Goal: Task Accomplishment & Management: Manage account settings

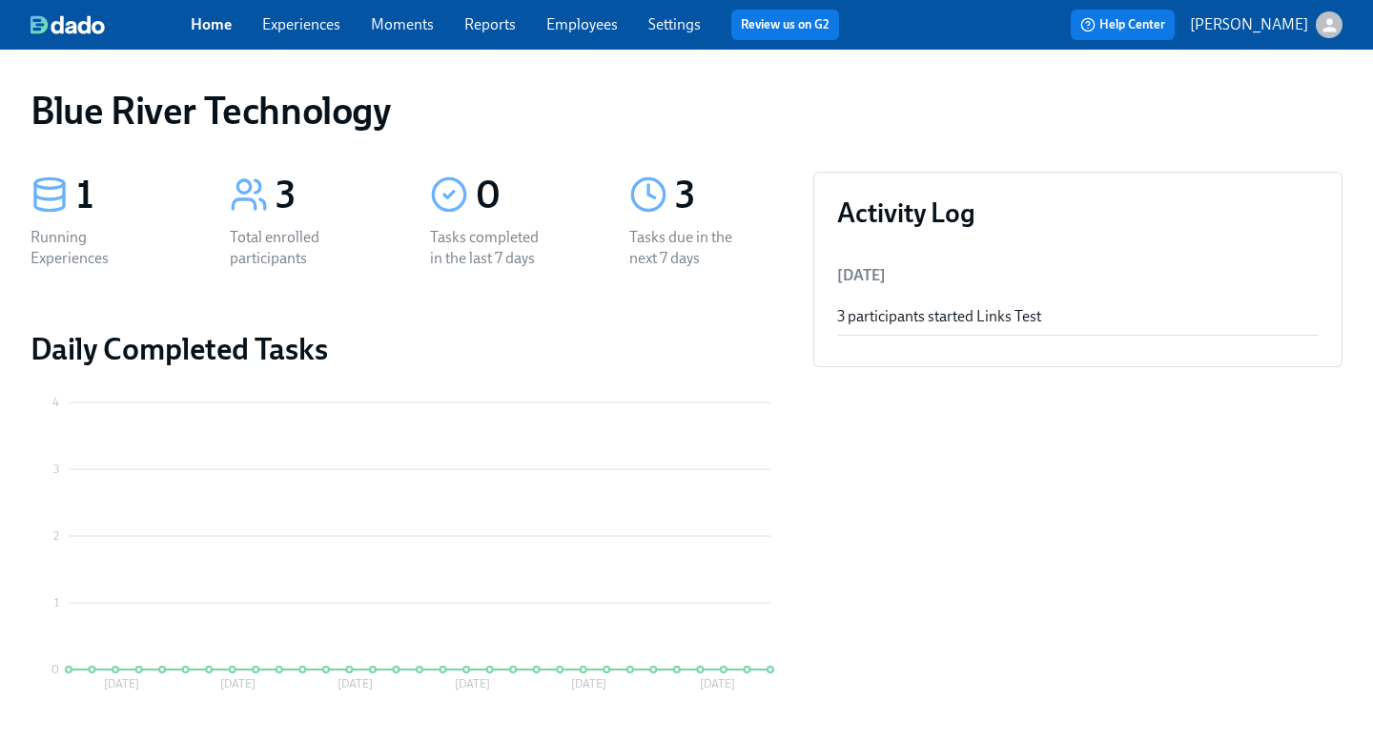
click at [221, 29] on link "Home" at bounding box center [211, 24] width 41 height 18
click at [676, 31] on link "Settings" at bounding box center [675, 24] width 52 height 18
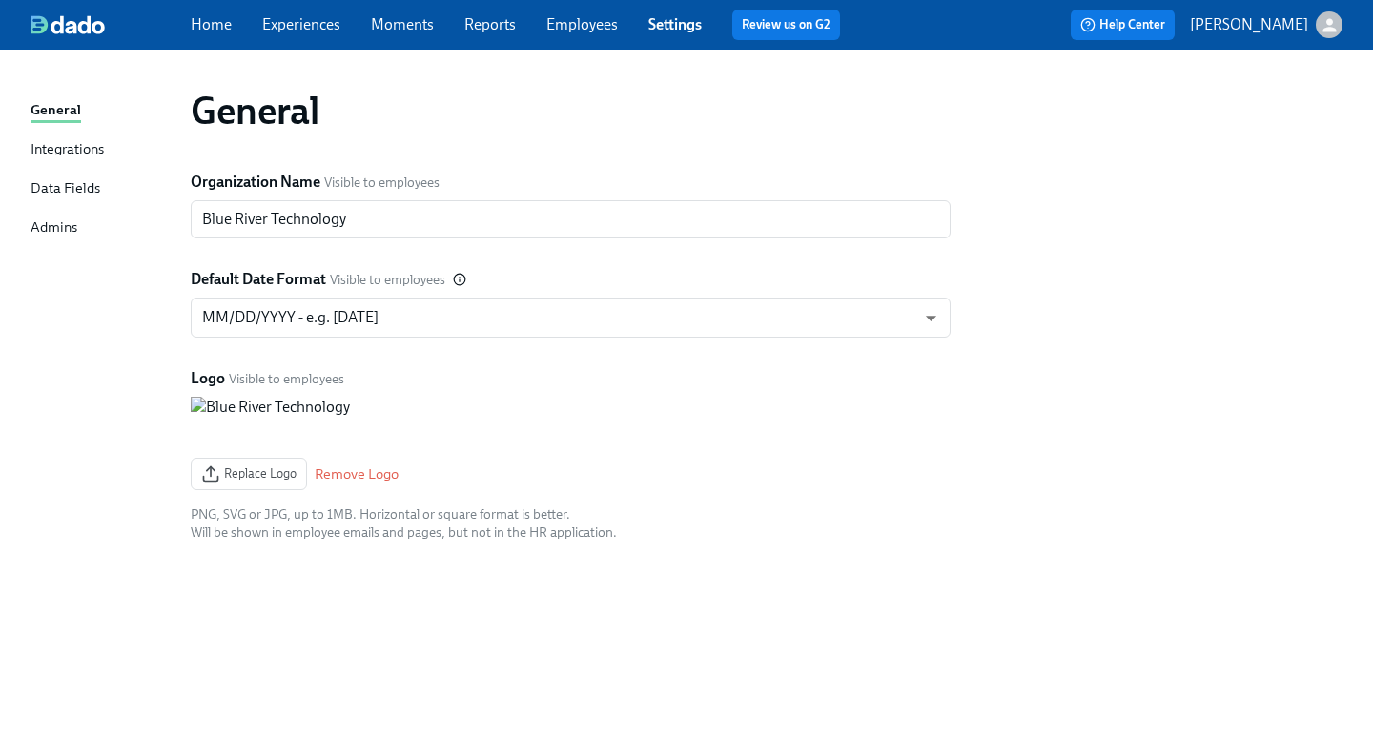
click at [79, 145] on div "Integrations" at bounding box center [67, 150] width 73 height 24
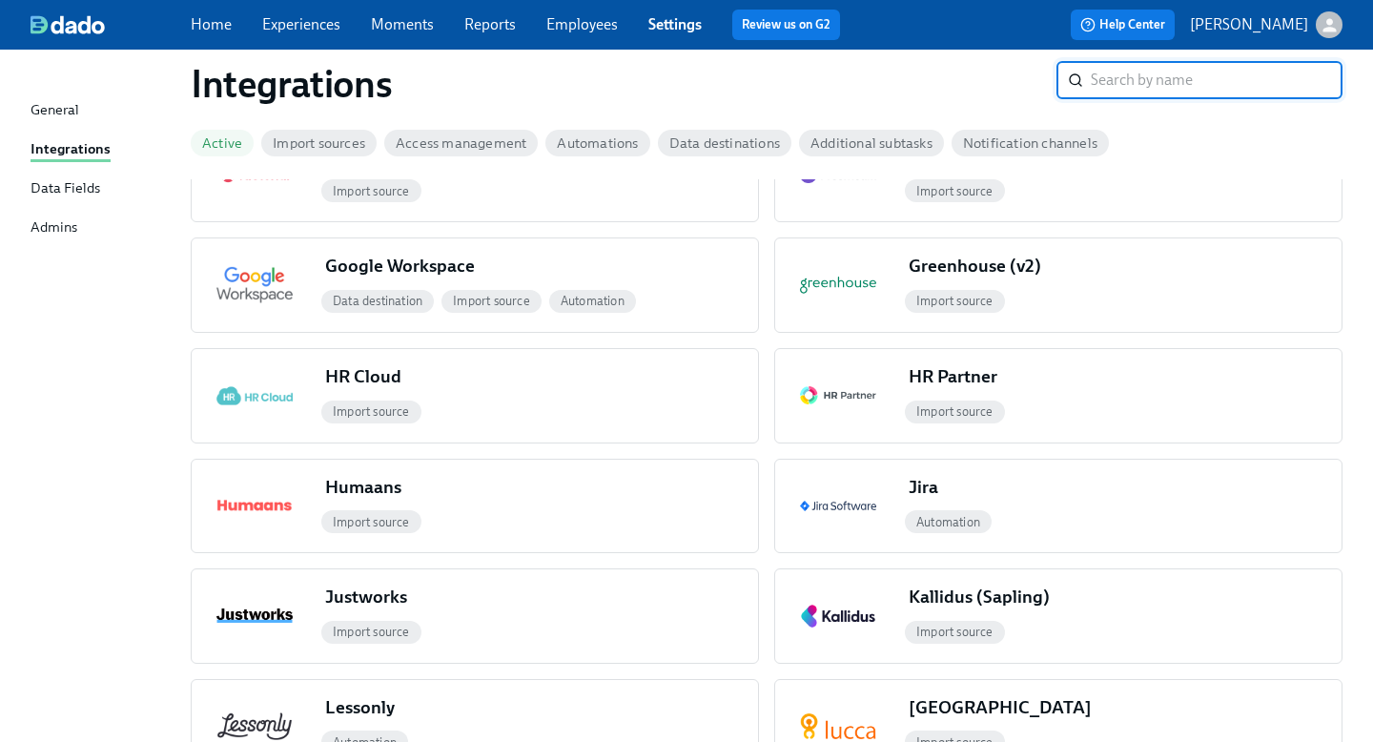
scroll to position [979, 0]
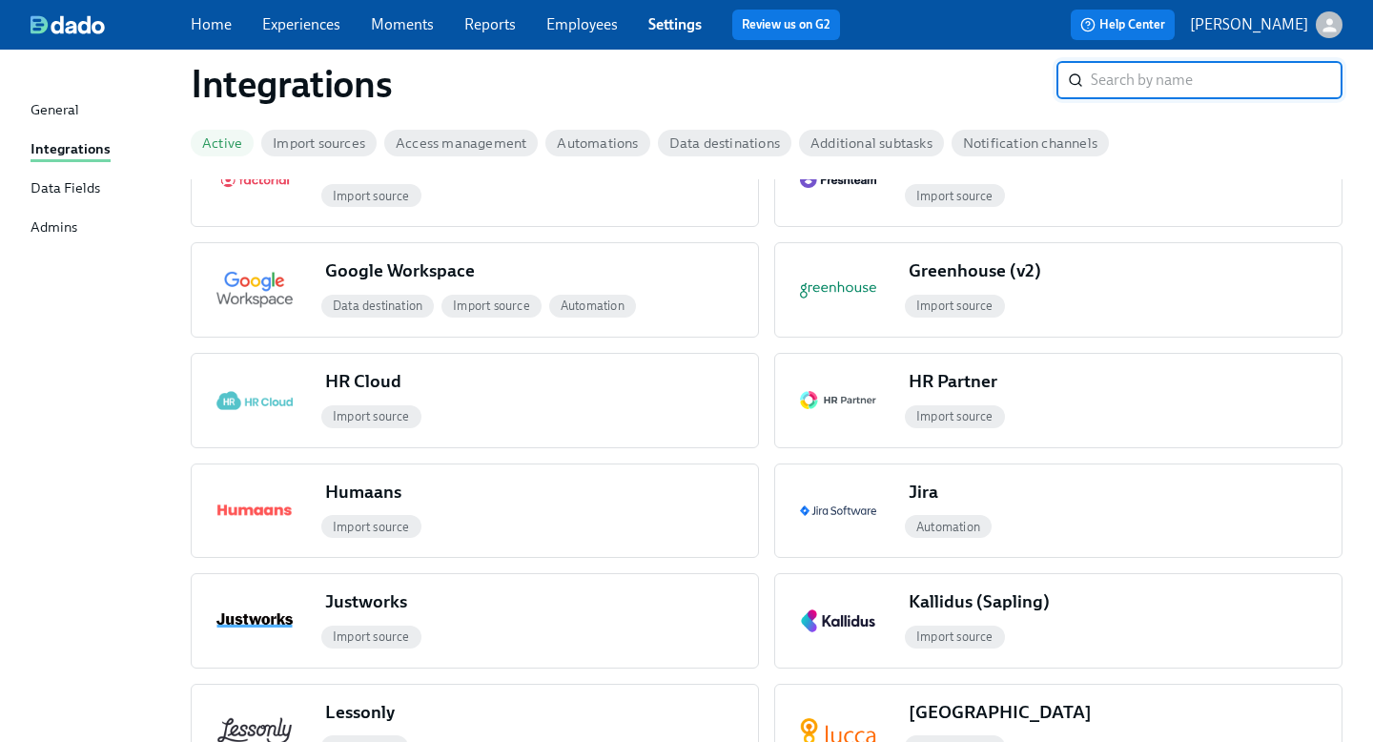
click at [57, 186] on div "Data Fields" at bounding box center [66, 189] width 70 height 24
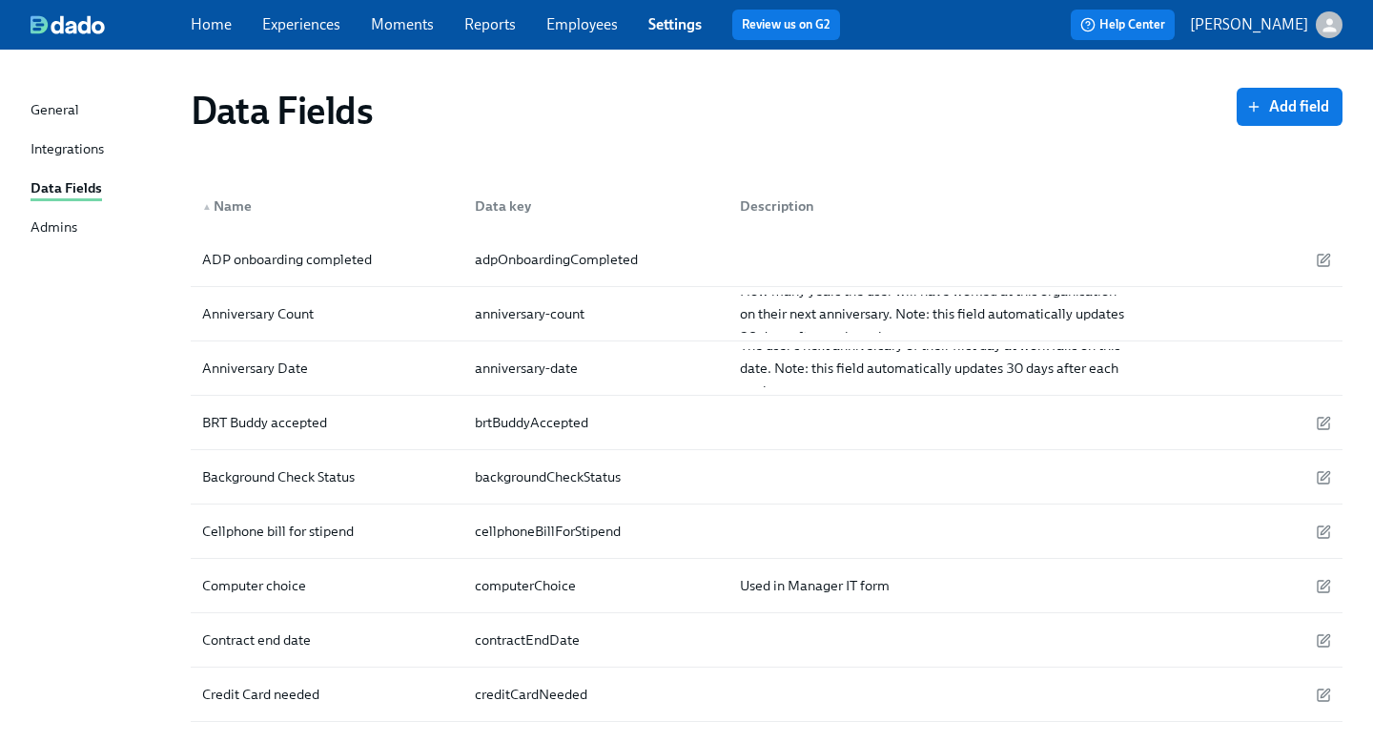
click at [50, 232] on div "Admins" at bounding box center [54, 228] width 47 height 24
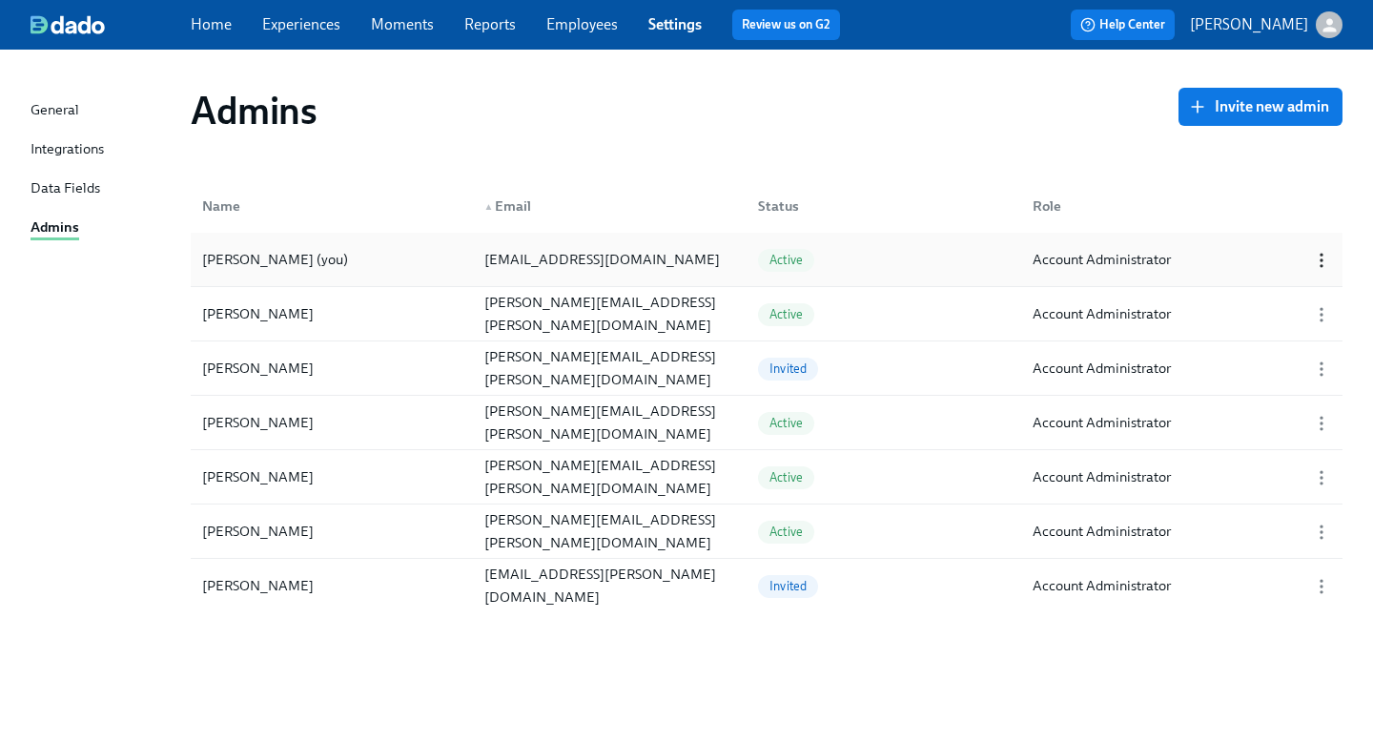
click at [1324, 254] on icon "button" at bounding box center [1321, 260] width 19 height 19
click at [1024, 165] on div at bounding box center [686, 371] width 1373 height 742
click at [1321, 265] on circle "button" at bounding box center [1322, 266] width 2 height 2
click at [1236, 269] on li "Edit..." at bounding box center [1255, 260] width 208 height 32
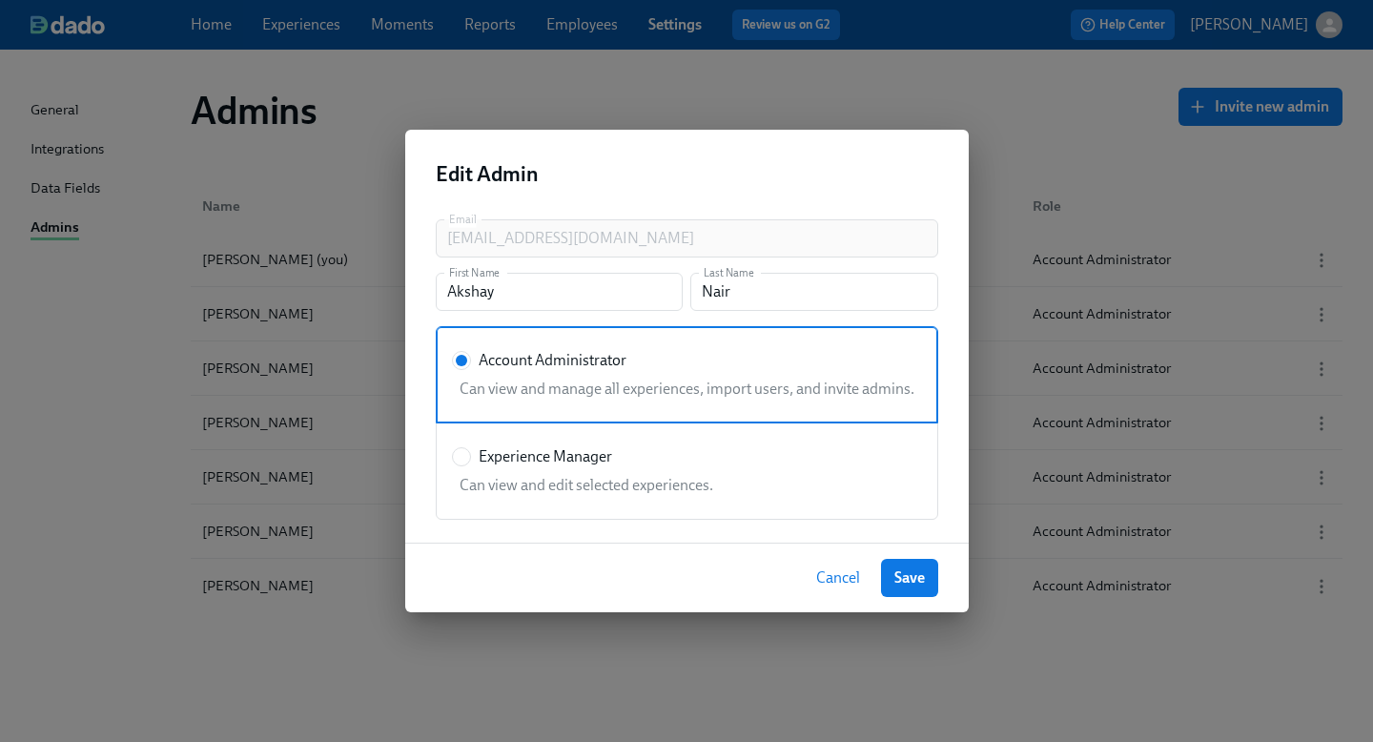
click at [834, 580] on span "Cancel" at bounding box center [838, 577] width 44 height 19
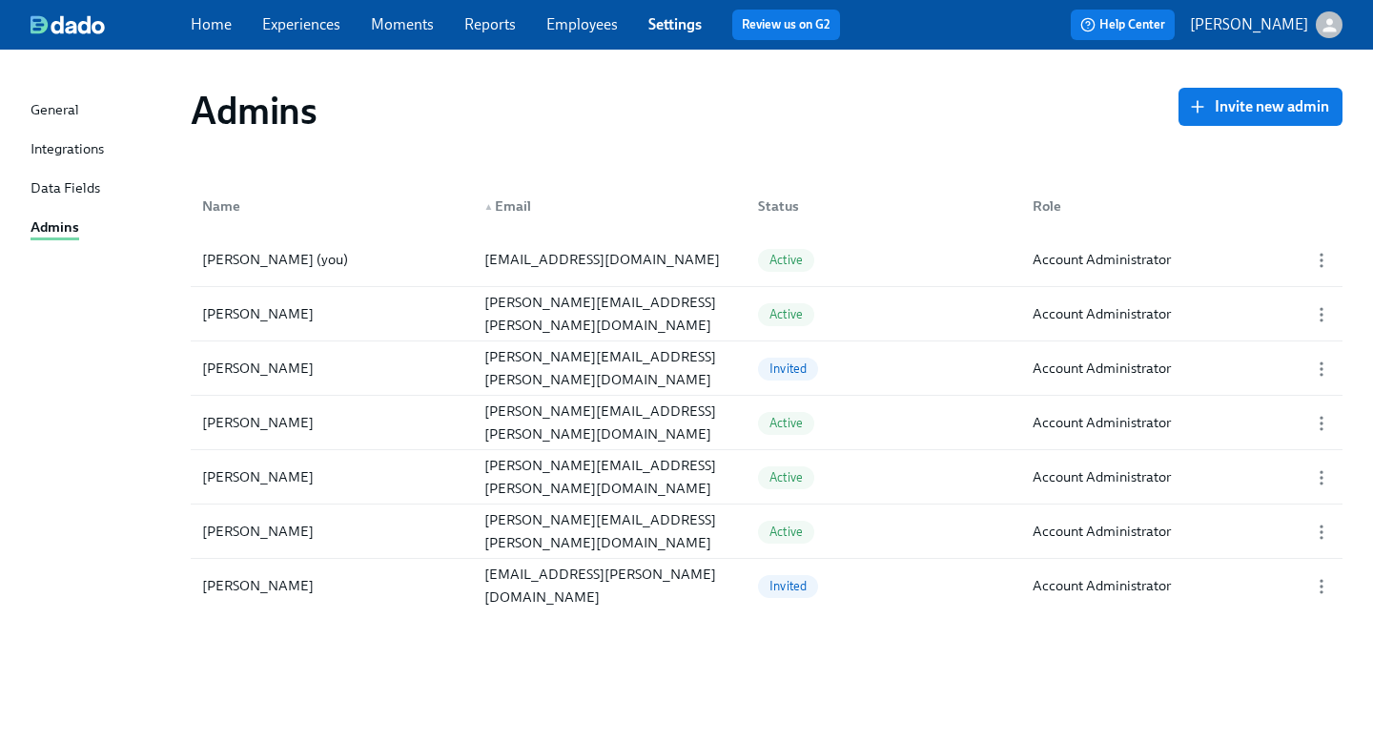
click at [53, 109] on div "General" at bounding box center [55, 111] width 49 height 24
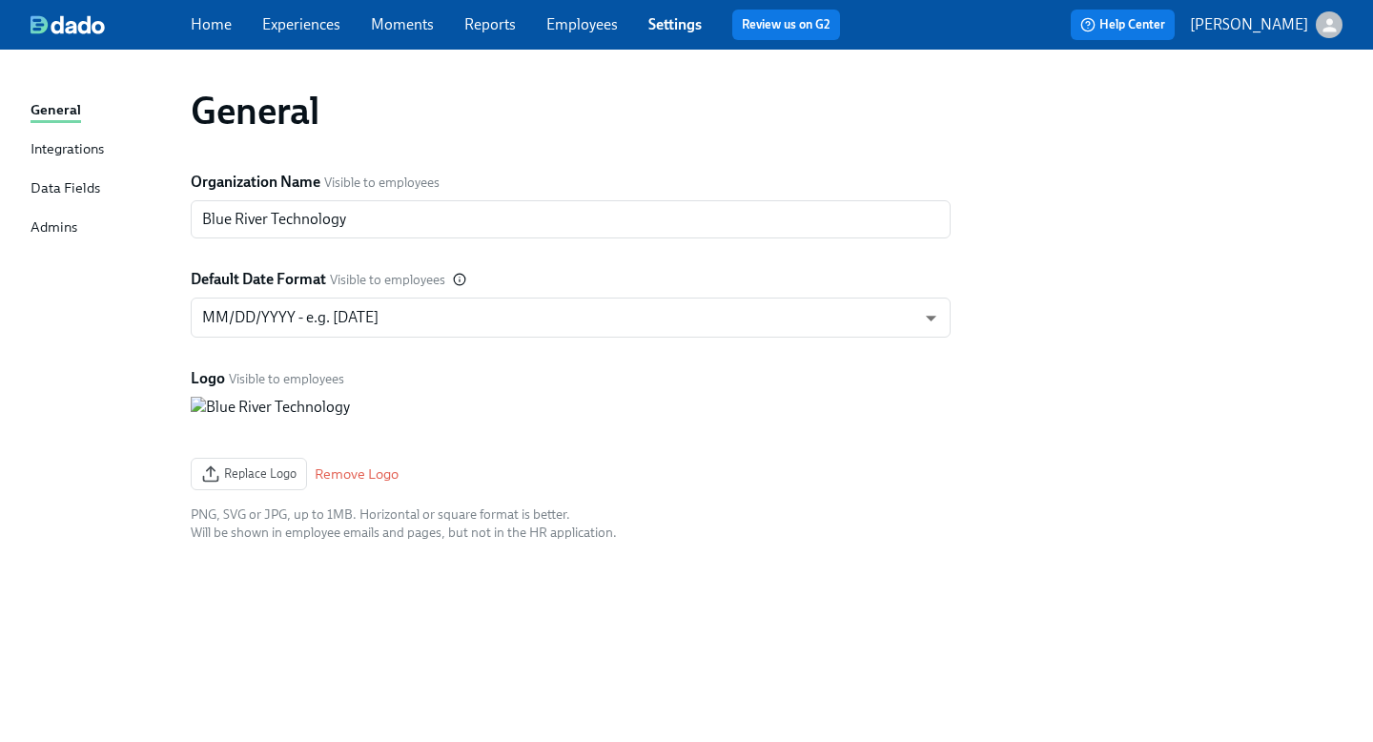
click at [218, 26] on link "Home" at bounding box center [211, 24] width 41 height 18
